Goal: Use online tool/utility: Utilize a website feature to perform a specific function

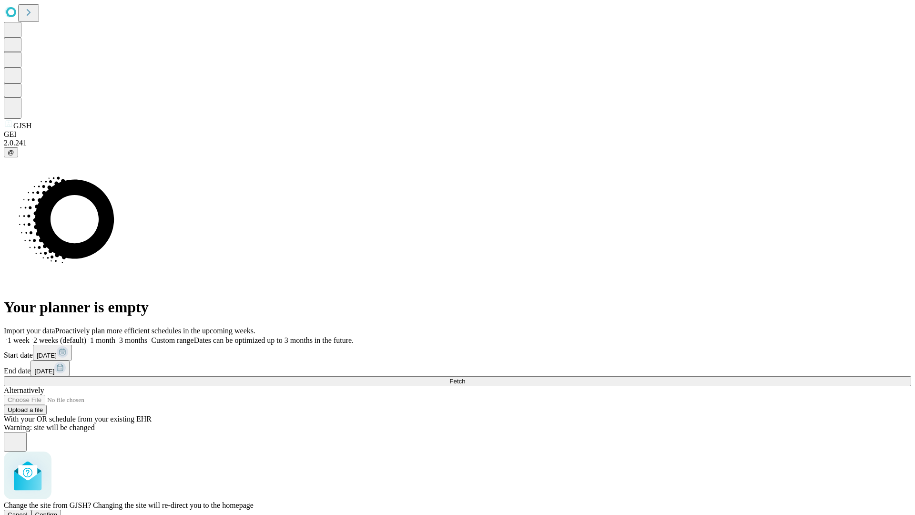
click at [58, 511] on span "Confirm" at bounding box center [46, 514] width 22 height 7
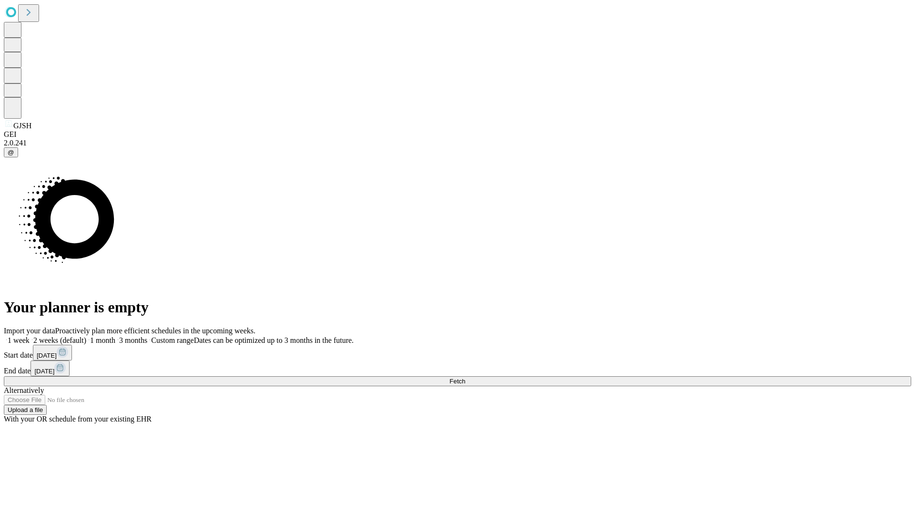
click at [30, 336] on label "1 week" at bounding box center [17, 340] width 26 height 8
click at [465, 378] on span "Fetch" at bounding box center [458, 381] width 16 height 7
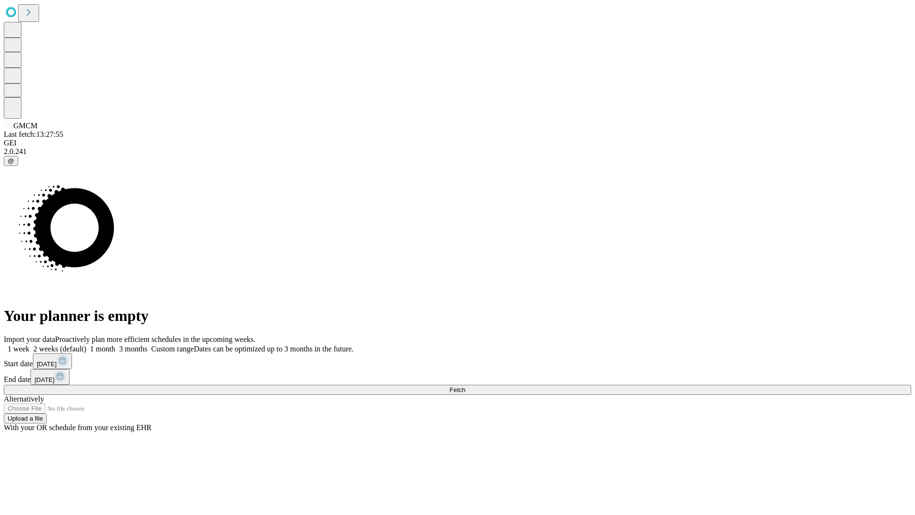
click at [30, 345] on label "1 week" at bounding box center [17, 349] width 26 height 8
click at [465, 386] on span "Fetch" at bounding box center [458, 389] width 16 height 7
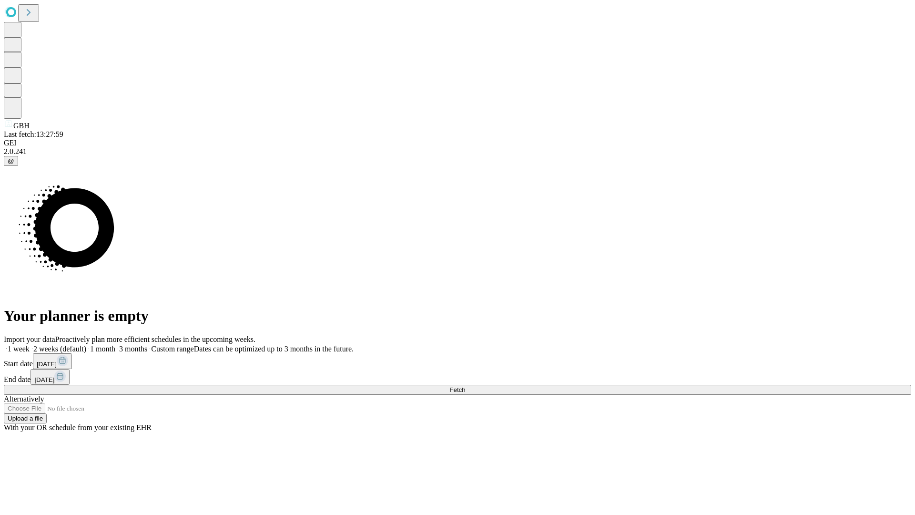
click at [30, 345] on label "1 week" at bounding box center [17, 349] width 26 height 8
click at [465, 386] on span "Fetch" at bounding box center [458, 389] width 16 height 7
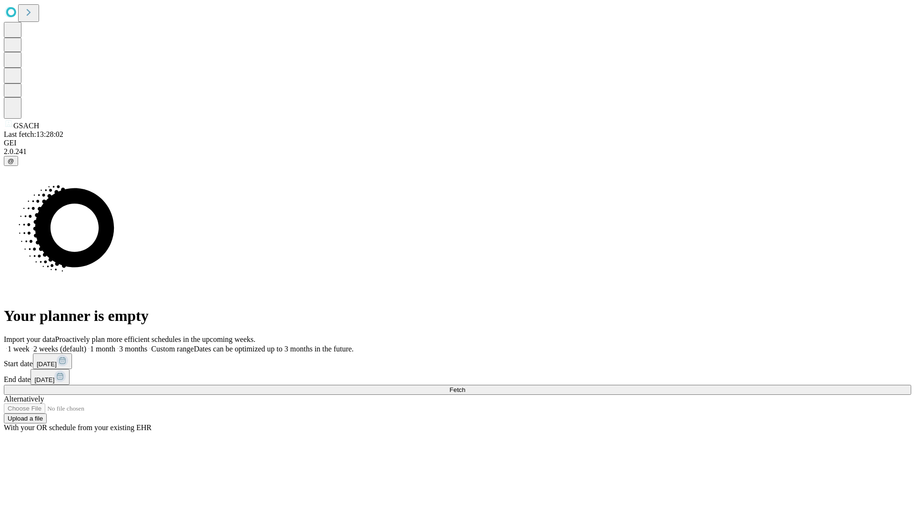
click at [465, 386] on span "Fetch" at bounding box center [458, 389] width 16 height 7
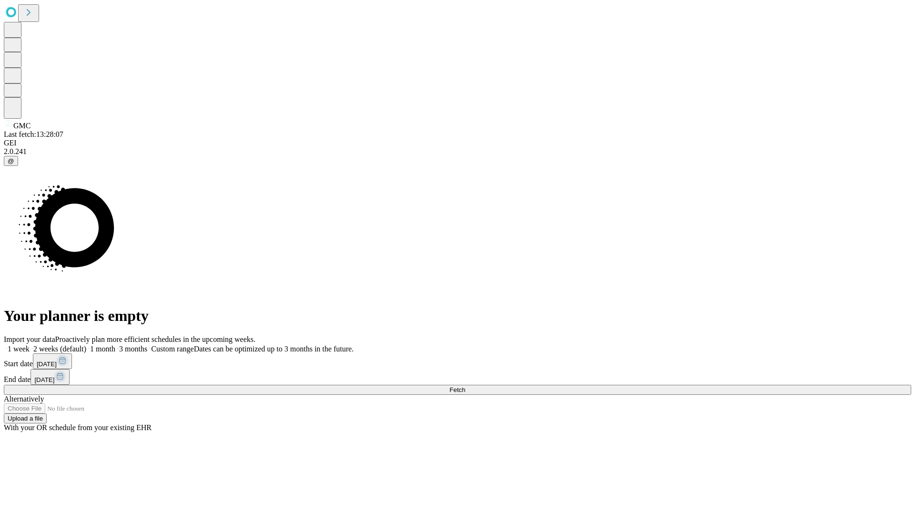
click at [30, 345] on label "1 week" at bounding box center [17, 349] width 26 height 8
click at [465, 386] on span "Fetch" at bounding box center [458, 389] width 16 height 7
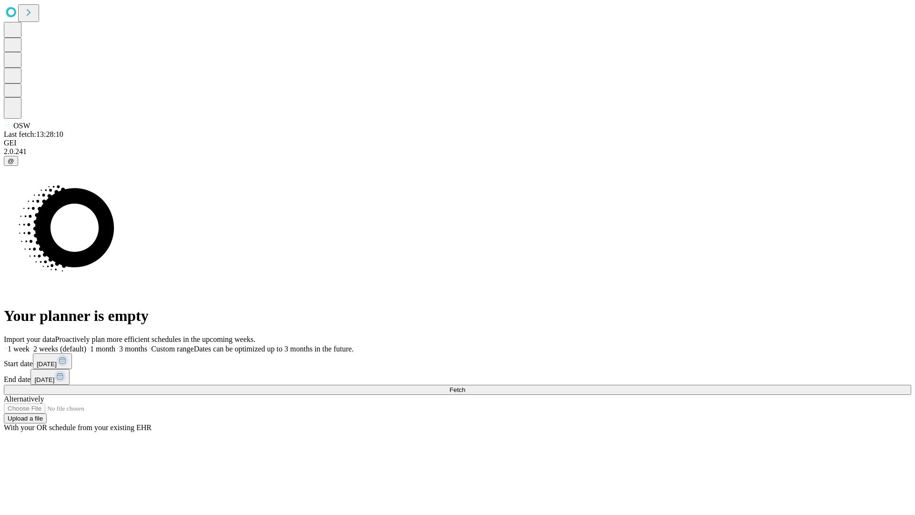
click at [30, 345] on label "1 week" at bounding box center [17, 349] width 26 height 8
click at [465, 386] on span "Fetch" at bounding box center [458, 389] width 16 height 7
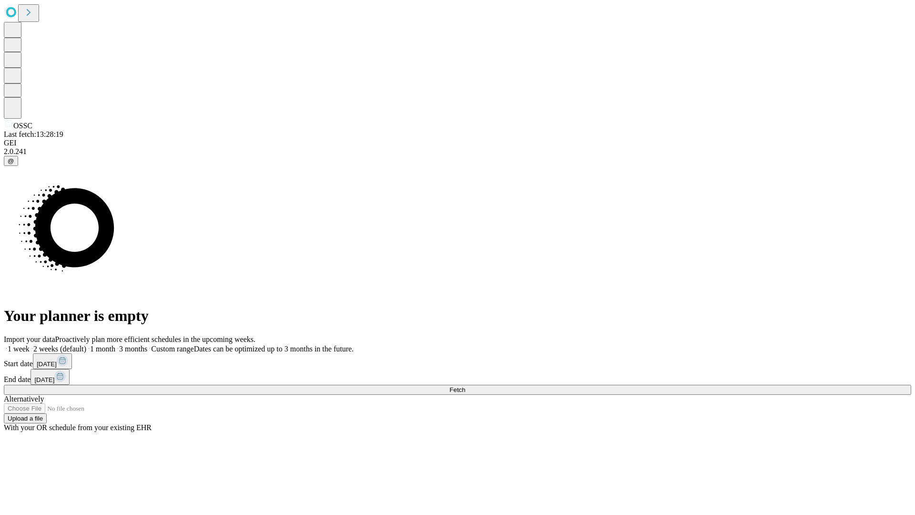
click at [30, 345] on label "1 week" at bounding box center [17, 349] width 26 height 8
click at [465, 386] on span "Fetch" at bounding box center [458, 389] width 16 height 7
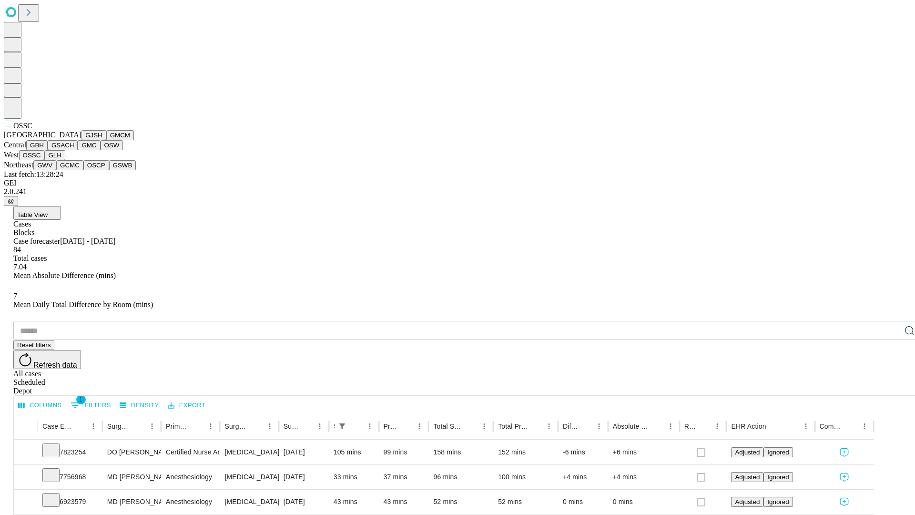
click at [65, 160] on button "GLH" at bounding box center [54, 155] width 20 height 10
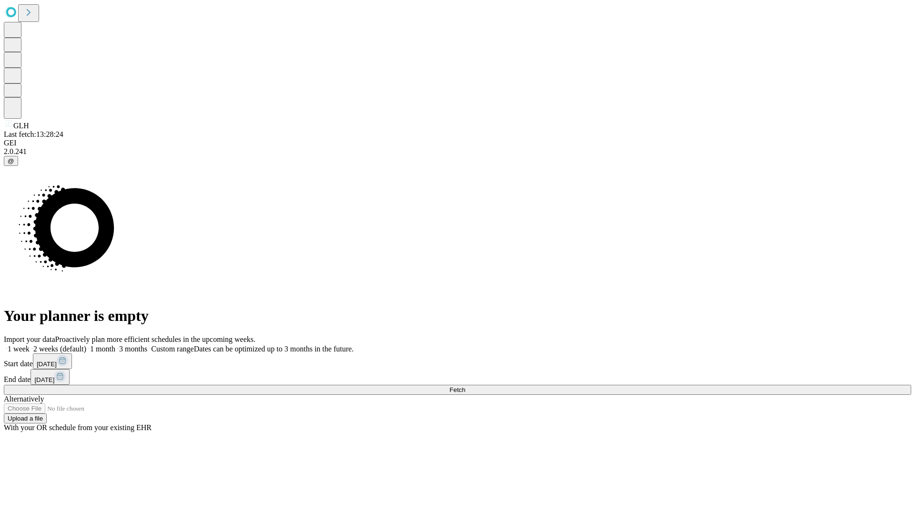
click at [30, 345] on label "1 week" at bounding box center [17, 349] width 26 height 8
click at [465, 386] on span "Fetch" at bounding box center [458, 389] width 16 height 7
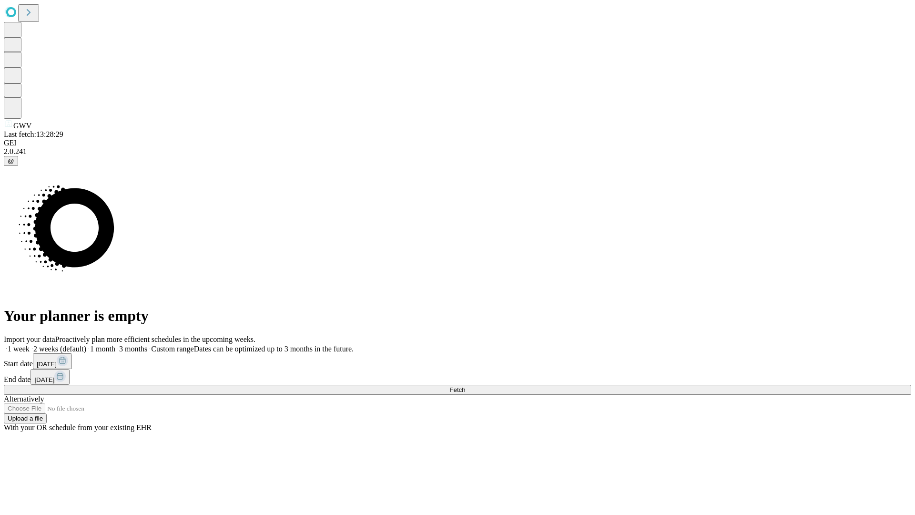
click at [30, 345] on label "1 week" at bounding box center [17, 349] width 26 height 8
click at [465, 386] on span "Fetch" at bounding box center [458, 389] width 16 height 7
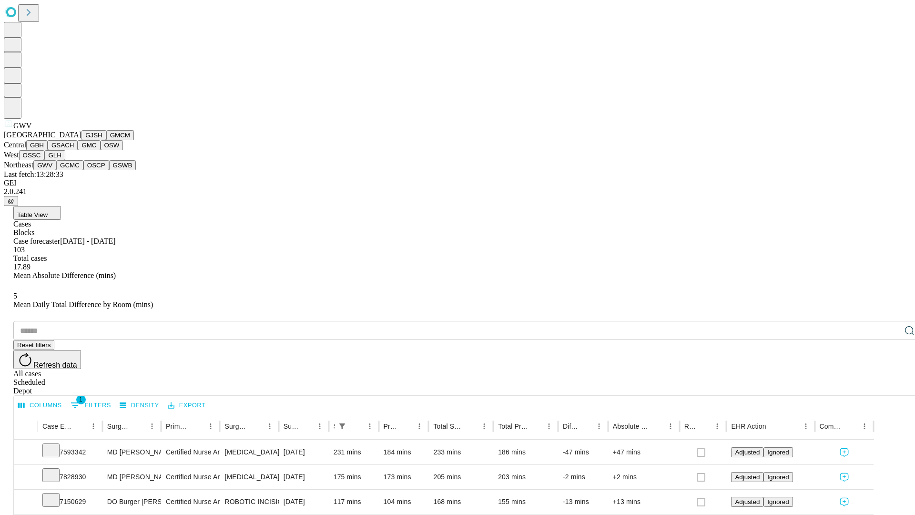
click at [74, 170] on button "GCMC" at bounding box center [69, 165] width 27 height 10
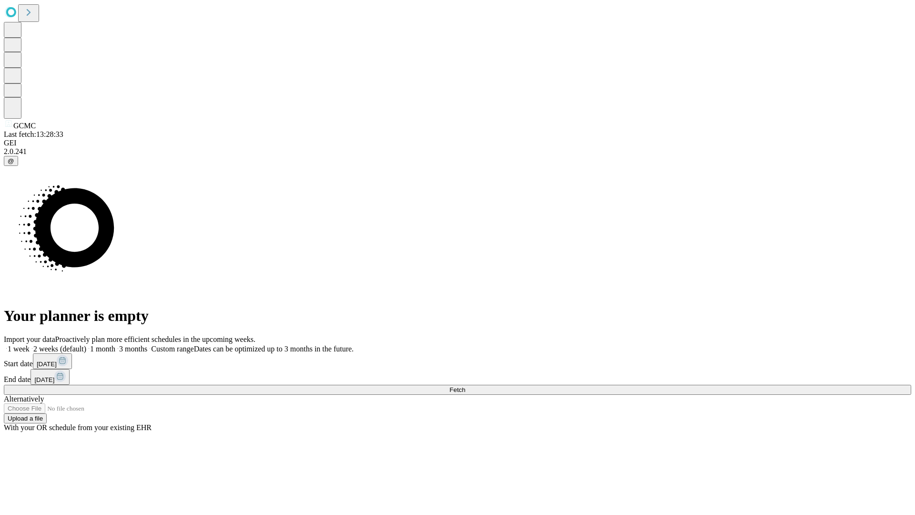
click at [30, 345] on label "1 week" at bounding box center [17, 349] width 26 height 8
click at [465, 386] on span "Fetch" at bounding box center [458, 389] width 16 height 7
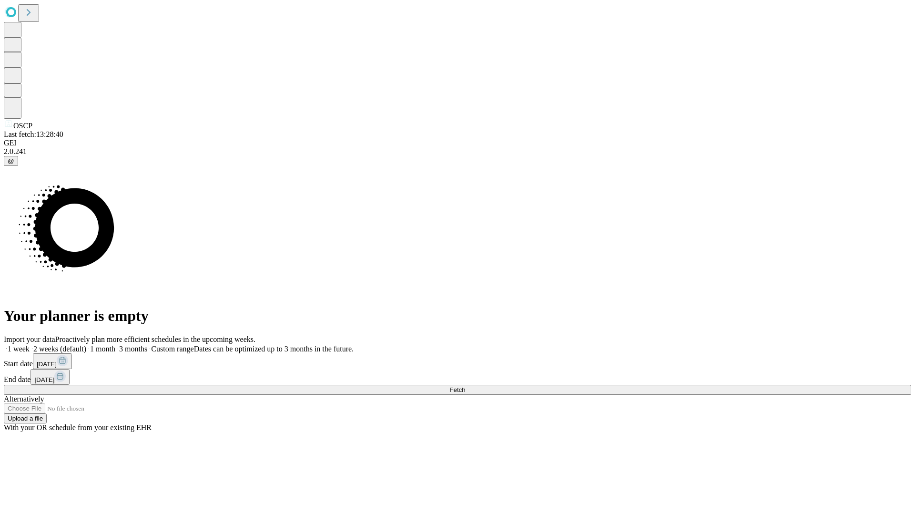
click at [30, 345] on label "1 week" at bounding box center [17, 349] width 26 height 8
click at [465, 386] on span "Fetch" at bounding box center [458, 389] width 16 height 7
